Goal: Transaction & Acquisition: Purchase product/service

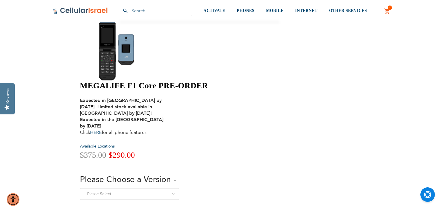
scroll to position [29, 0]
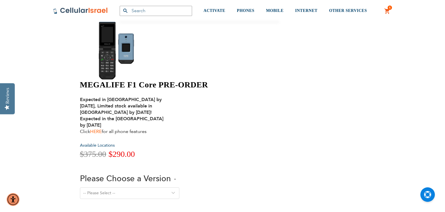
click at [102, 128] on link "HERE" at bounding box center [96, 131] width 12 height 6
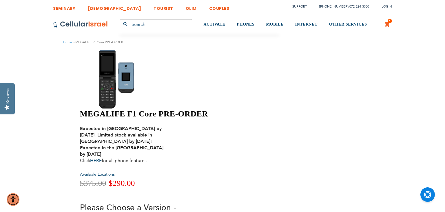
select select "Version 5. Talk, Text, Media and drive - includes all apps mentioned above"
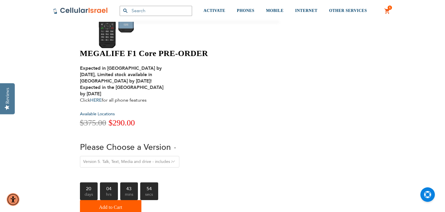
scroll to position [60, 0]
click at [122, 201] on span "Add to Cart" at bounding box center [110, 207] width 23 height 12
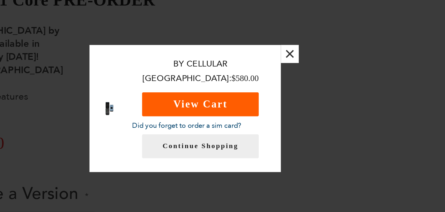
click at [238, 99] on button "View Cart" at bounding box center [230, 104] width 57 height 12
